Goal: Task Accomplishment & Management: Use online tool/utility

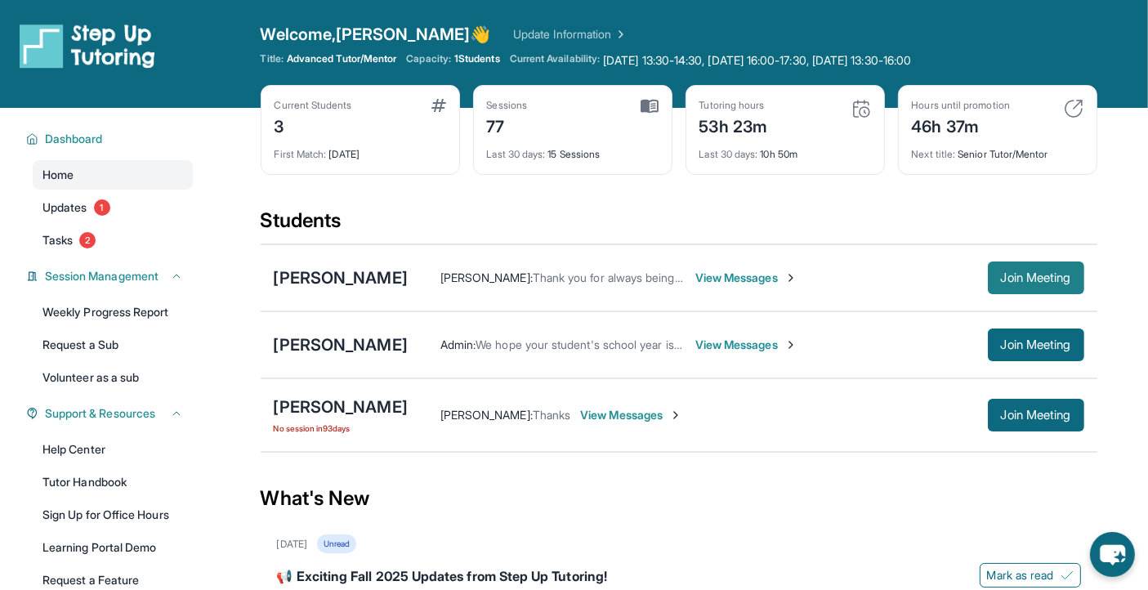
click at [1020, 280] on span "Join Meeting" at bounding box center [1036, 278] width 70 height 10
click at [1001, 347] on span "Join Meeting" at bounding box center [1036, 345] width 70 height 10
click at [1054, 342] on span "Join Meeting" at bounding box center [1036, 345] width 70 height 10
click at [1033, 342] on span "Join Meeting" at bounding box center [1036, 345] width 70 height 10
click at [1038, 350] on span "Join Meeting" at bounding box center [1036, 345] width 70 height 10
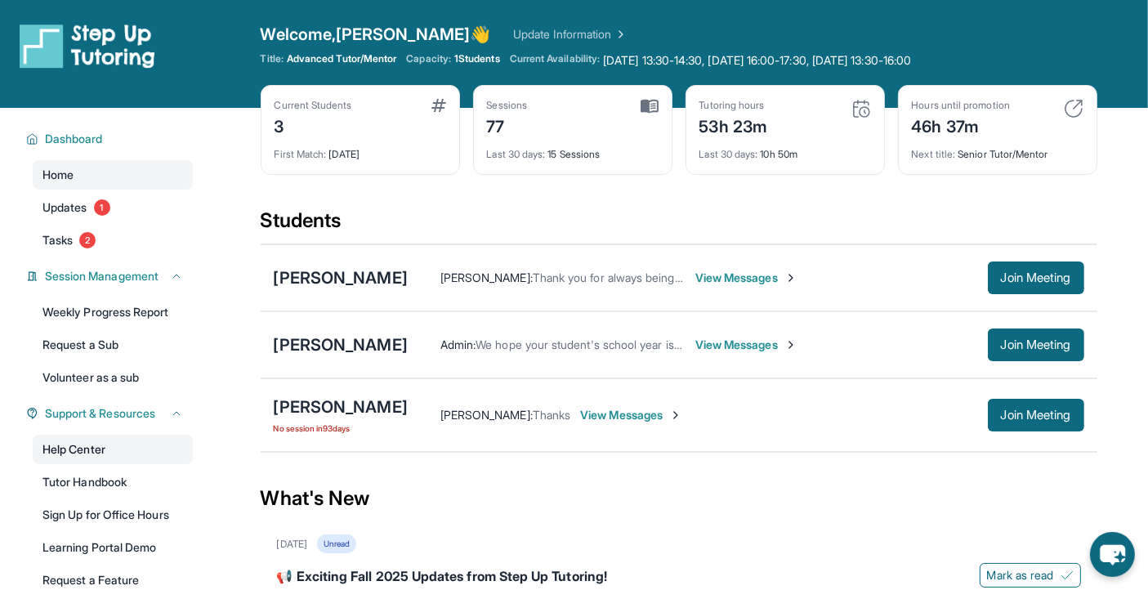
click at [96, 445] on link "Help Center" at bounding box center [113, 449] width 160 height 29
click at [92, 448] on link "Help Center" at bounding box center [113, 449] width 160 height 29
click at [297, 276] on div "[PERSON_NAME]" at bounding box center [341, 277] width 134 height 23
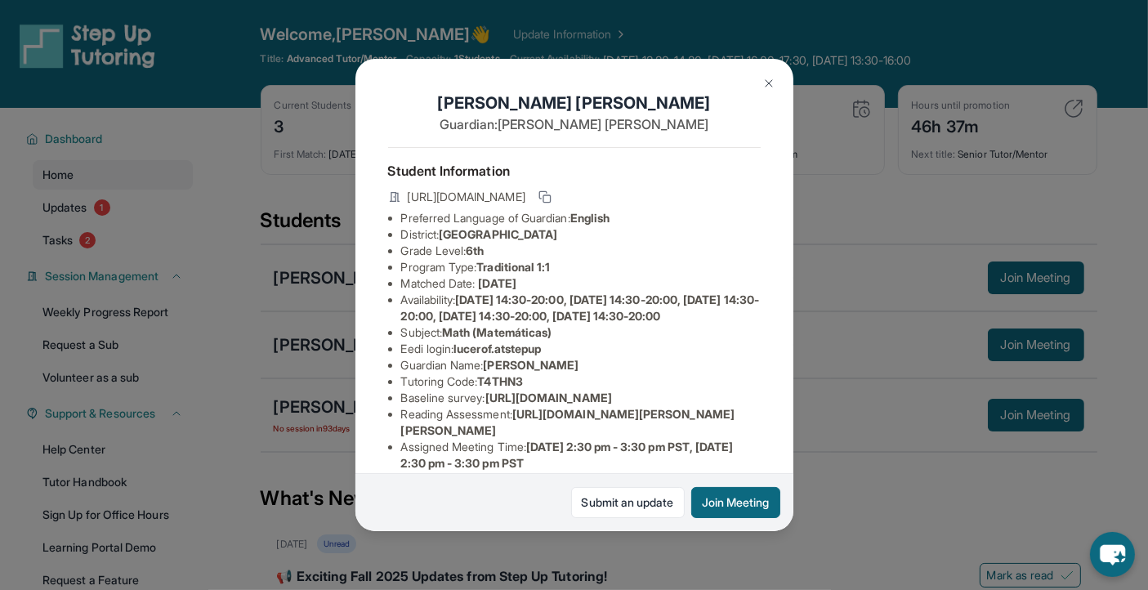
click at [769, 78] on img at bounding box center [769, 83] width 13 height 13
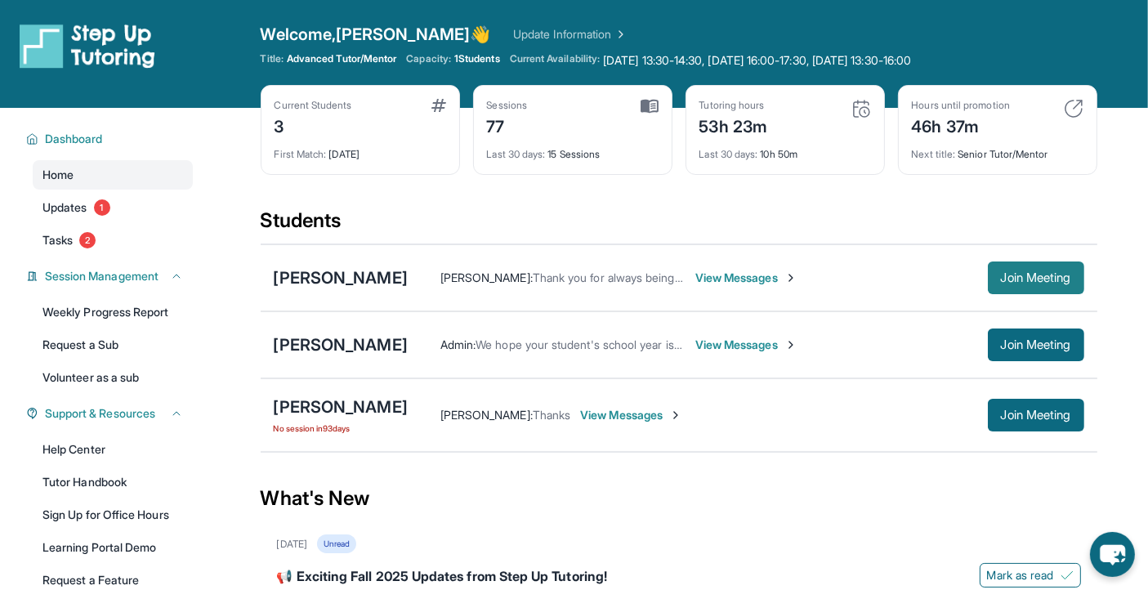
click at [1039, 281] on span "Join Meeting" at bounding box center [1036, 278] width 70 height 10
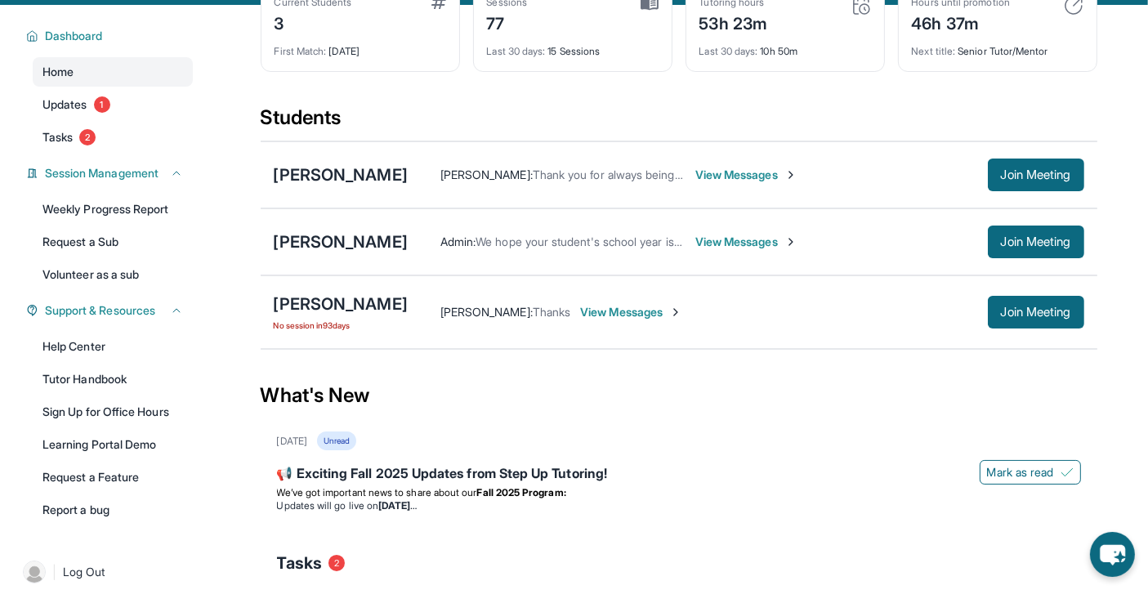
scroll to position [114, 0]
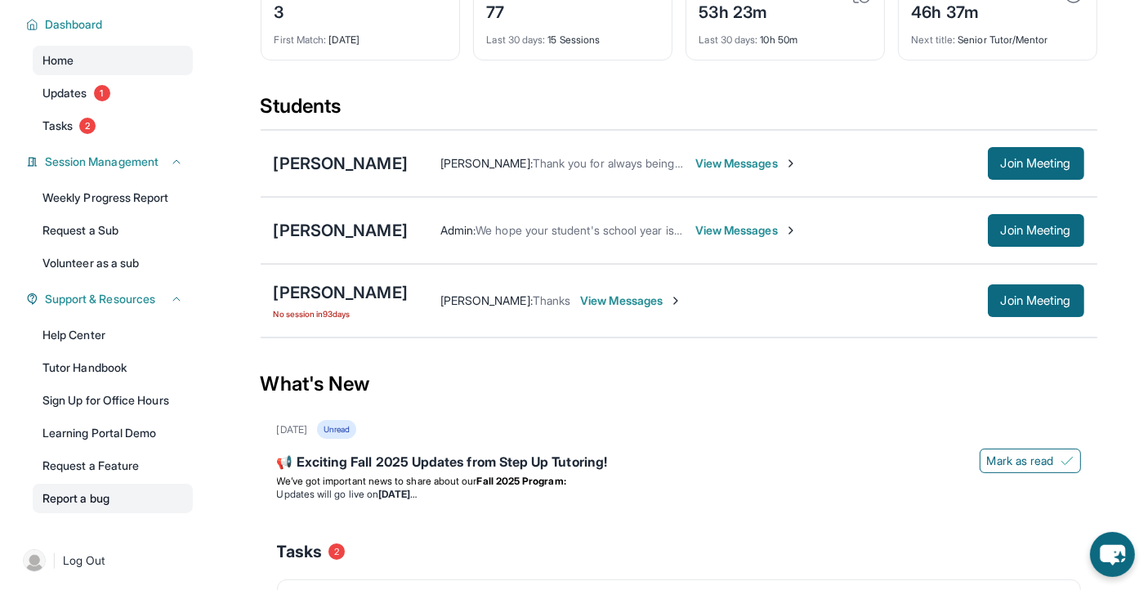
click at [74, 500] on link "Report a bug" at bounding box center [113, 498] width 160 height 29
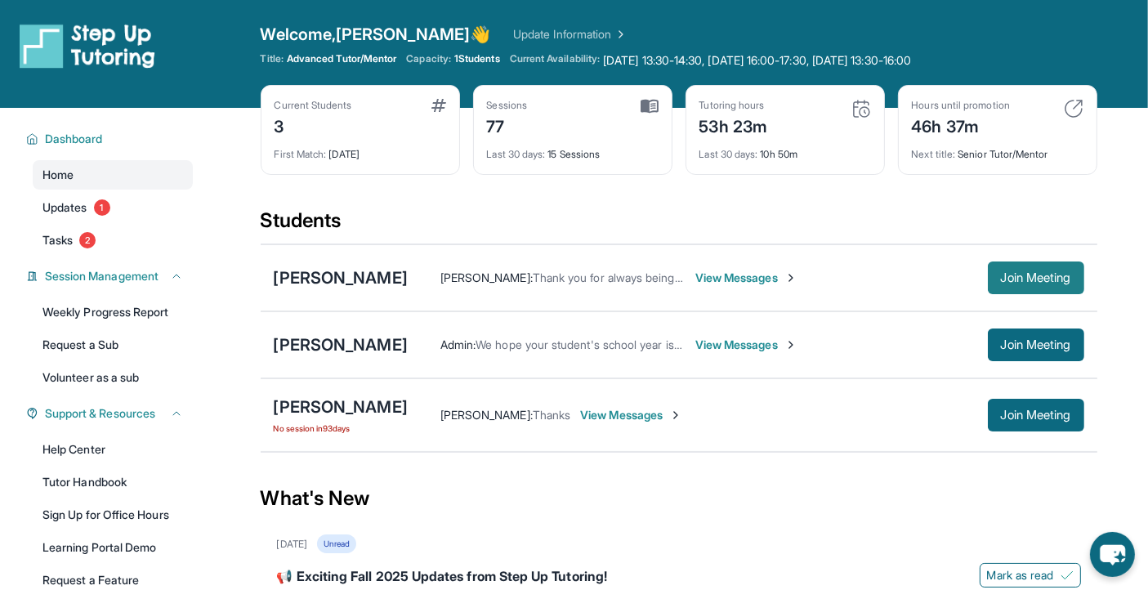
click at [1039, 274] on span "Join Meeting" at bounding box center [1036, 278] width 70 height 10
click at [42, 23] on img at bounding box center [88, 46] width 136 height 46
click at [1056, 274] on span "Join Meeting" at bounding box center [1036, 278] width 70 height 10
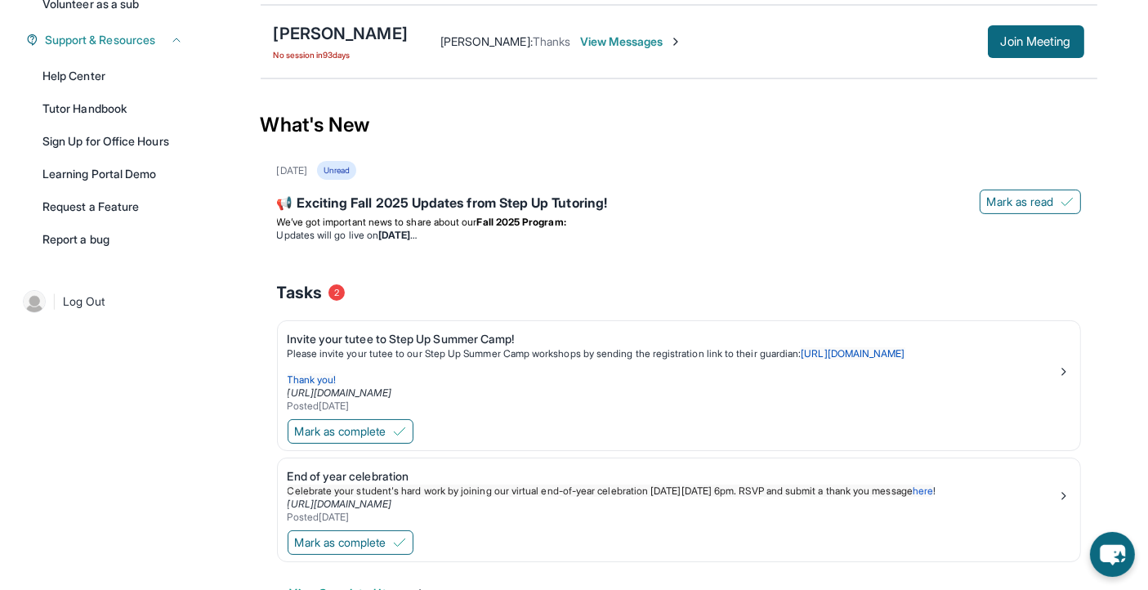
scroll to position [378, 0]
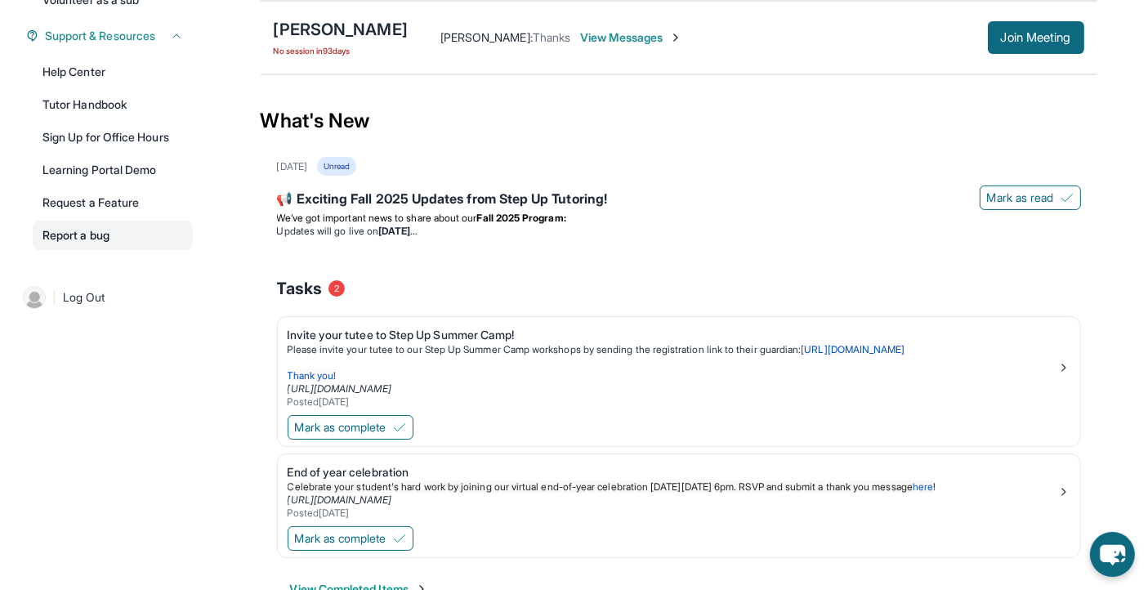
click at [56, 232] on link "Report a bug" at bounding box center [113, 235] width 160 height 29
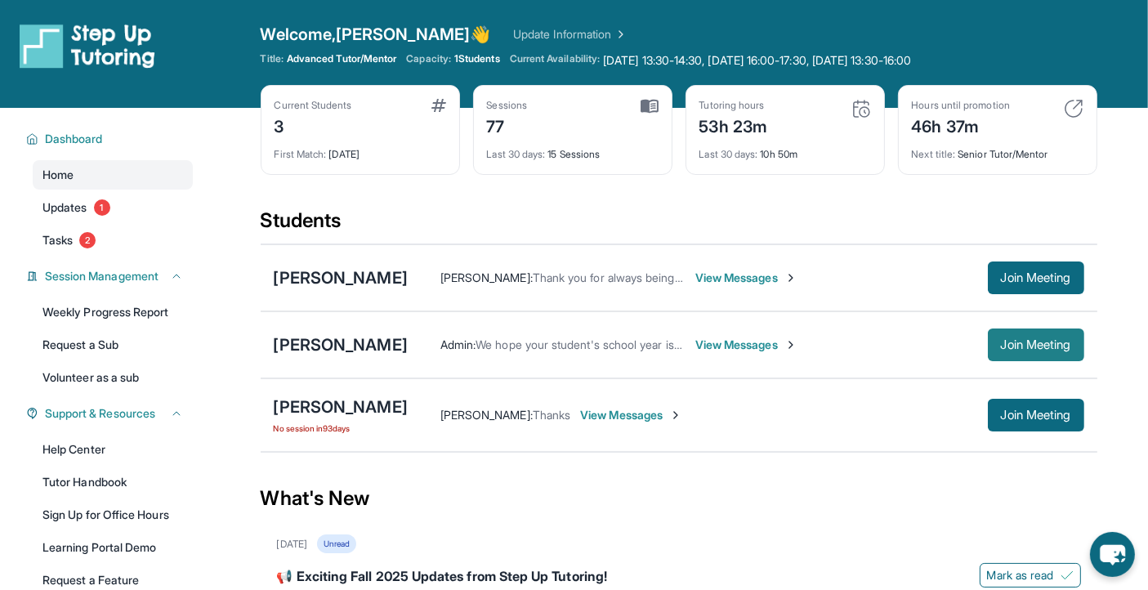
click at [1040, 346] on span "Join Meeting" at bounding box center [1036, 345] width 70 height 10
click at [1060, 343] on span "Join Meeting" at bounding box center [1036, 345] width 70 height 10
